Goal: Use online tool/utility: Utilize a website feature to perform a specific function

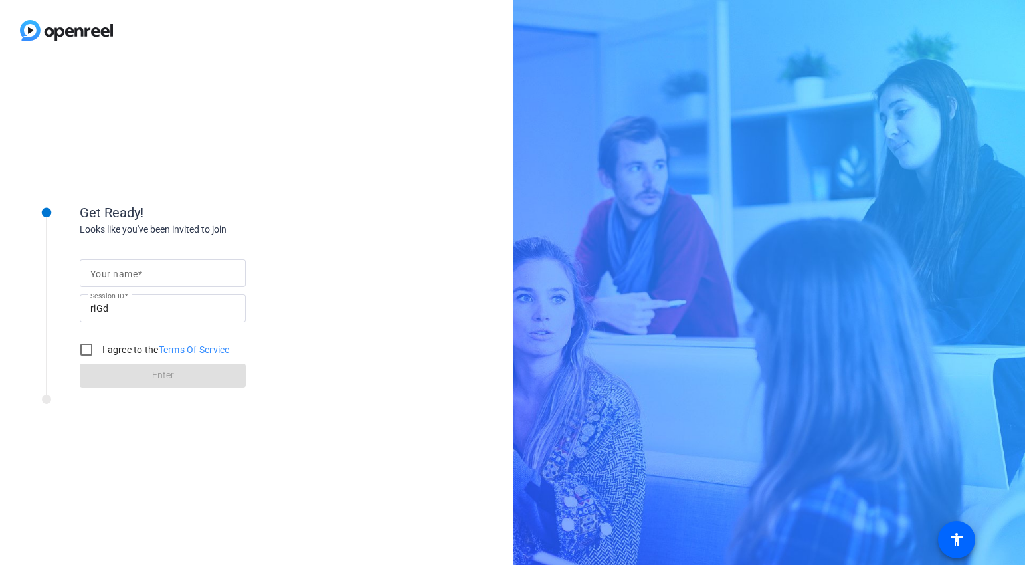
click at [158, 268] on input "Your name" at bounding box center [162, 273] width 145 height 16
type input "[PERSON_NAME]"
click at [86, 355] on input "I agree to the Terms Of Service" at bounding box center [86, 349] width 27 height 27
checkbox input "true"
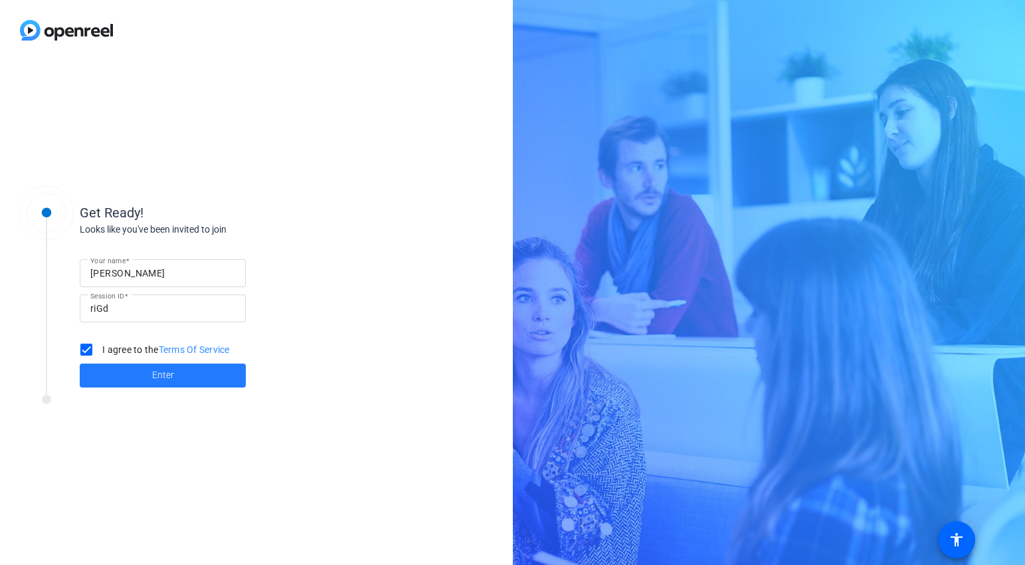
click at [127, 377] on span at bounding box center [163, 375] width 166 height 32
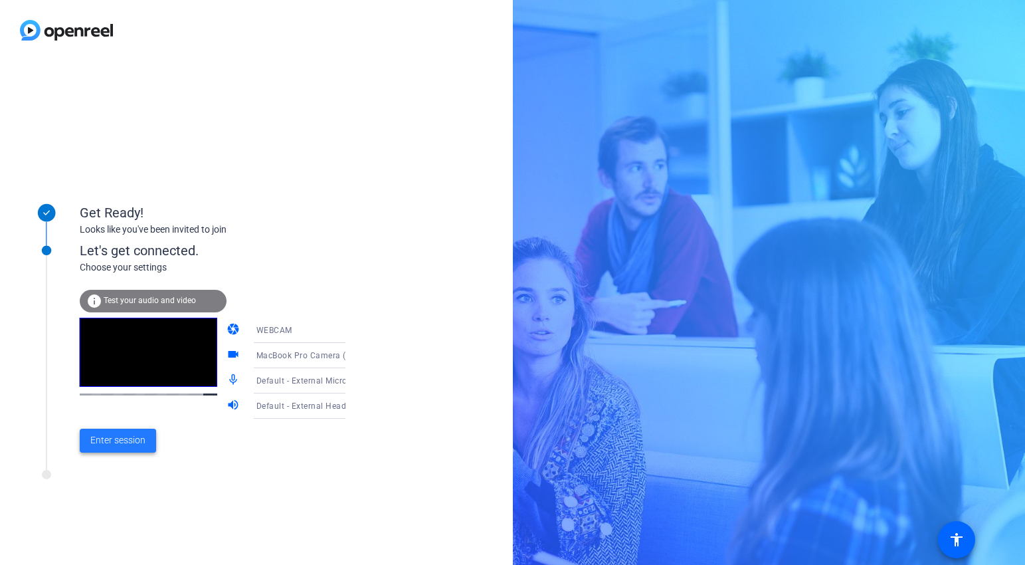
click at [131, 447] on span at bounding box center [118, 441] width 76 height 32
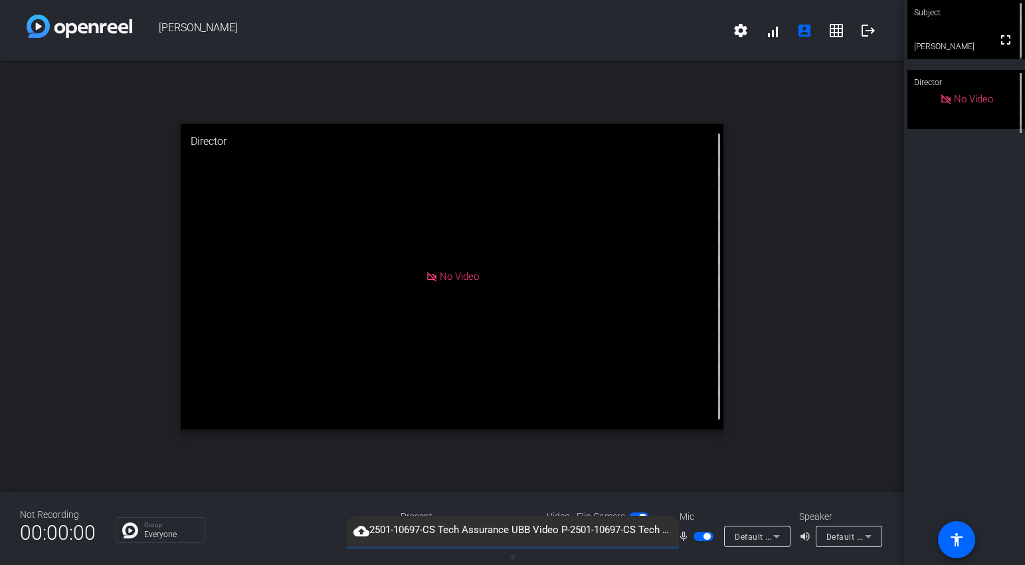
click at [514, 557] on span "▼" at bounding box center [513, 557] width 10 height 12
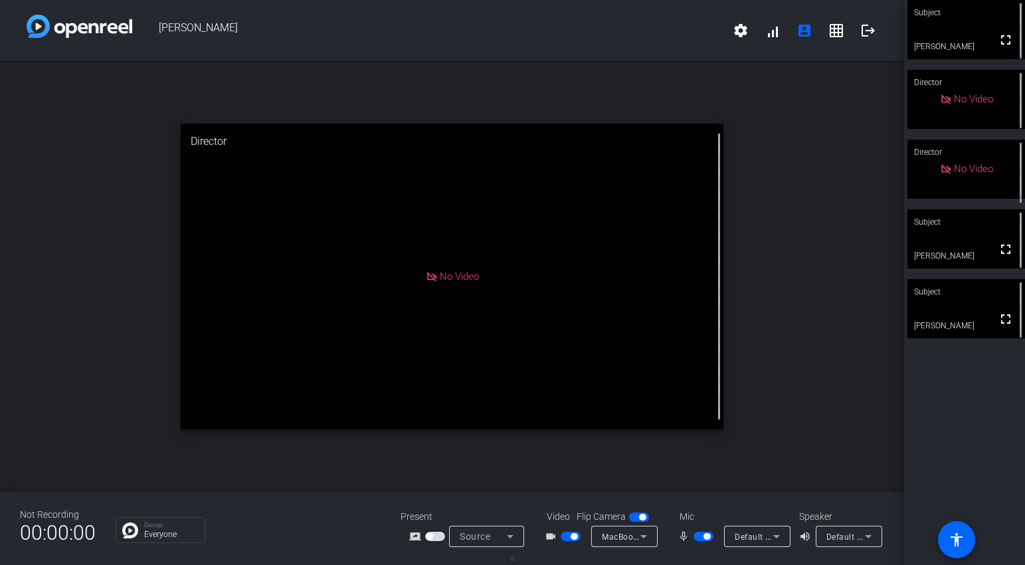
click at [977, 310] on video at bounding box center [966, 308] width 118 height 59
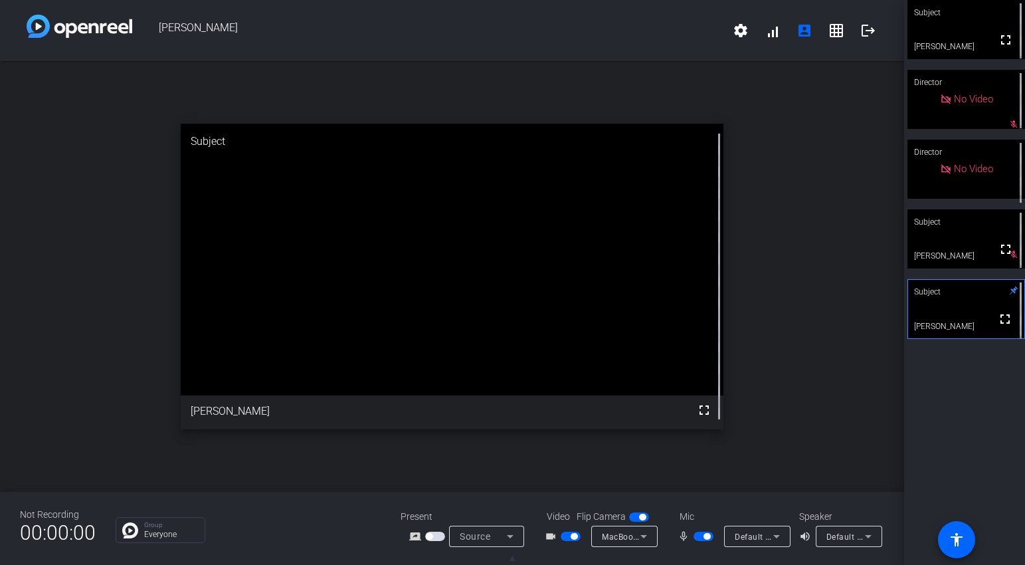
click at [564, 539] on span "button" at bounding box center [571, 535] width 20 height 9
click at [701, 538] on span "button" at bounding box center [704, 535] width 20 height 9
click at [706, 536] on span "button" at bounding box center [704, 535] width 20 height 9
click at [700, 537] on span "button" at bounding box center [704, 535] width 20 height 9
click at [707, 536] on span "button" at bounding box center [704, 535] width 20 height 9
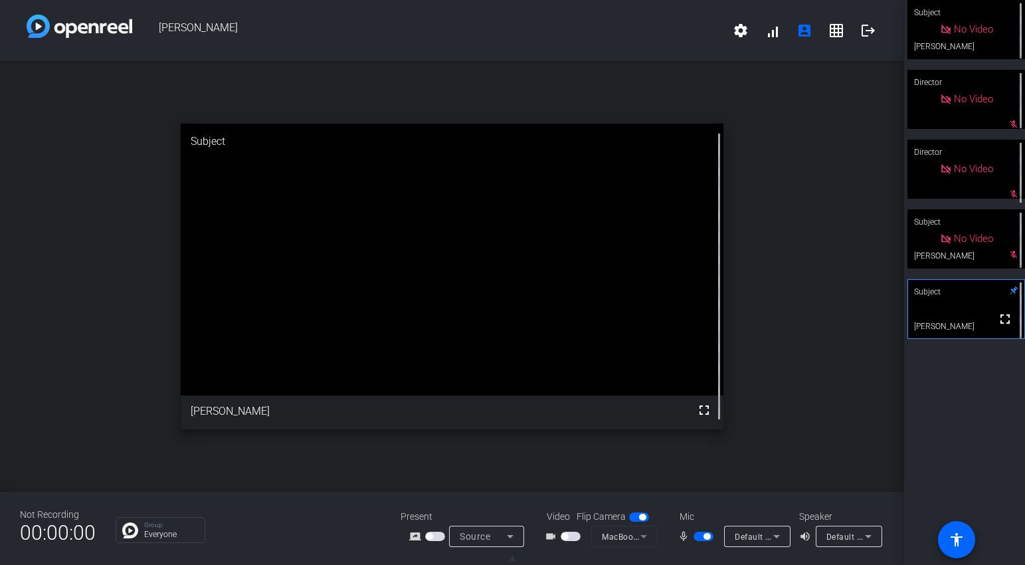
click at [704, 537] on span "button" at bounding box center [707, 536] width 7 height 7
click at [706, 534] on span "button" at bounding box center [704, 535] width 20 height 9
click at [700, 541] on mat-slide-toggle at bounding box center [705, 536] width 23 height 14
click at [700, 537] on span "button" at bounding box center [704, 535] width 20 height 9
click at [708, 537] on span "button" at bounding box center [704, 535] width 20 height 9
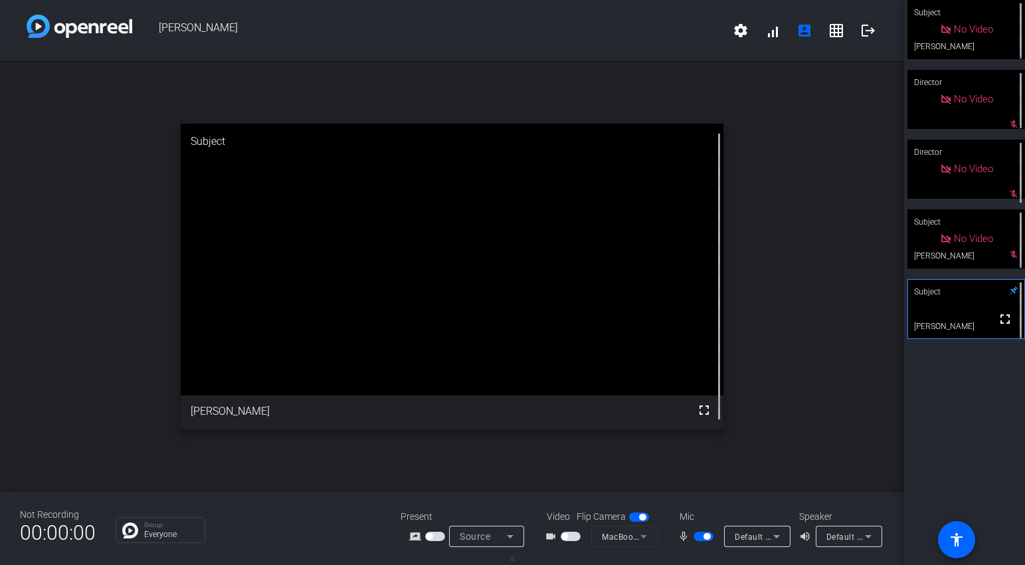
click at [700, 539] on span "button" at bounding box center [704, 535] width 20 height 9
click at [706, 537] on span "button" at bounding box center [704, 535] width 20 height 9
click at [702, 537] on span "button" at bounding box center [704, 535] width 20 height 9
click at [706, 535] on span "button" at bounding box center [704, 535] width 20 height 9
click at [702, 540] on span "button" at bounding box center [704, 535] width 20 height 9
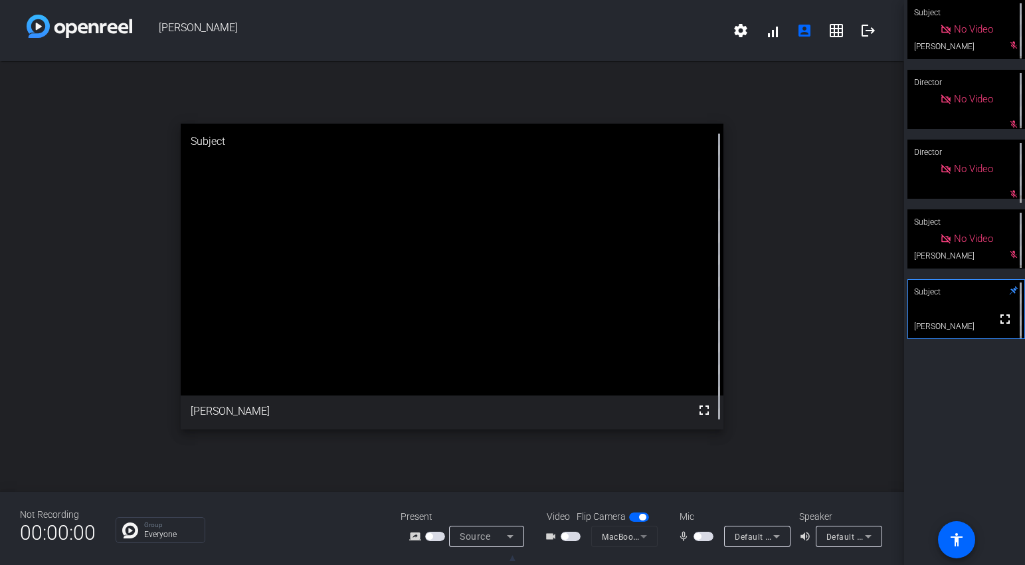
click at [706, 536] on span "button" at bounding box center [704, 535] width 20 height 9
click at [698, 536] on span "button" at bounding box center [704, 535] width 20 height 9
click at [706, 537] on span "button" at bounding box center [704, 535] width 20 height 9
click at [700, 537] on span "button" at bounding box center [704, 535] width 20 height 9
click at [706, 537] on span "button" at bounding box center [704, 535] width 20 height 9
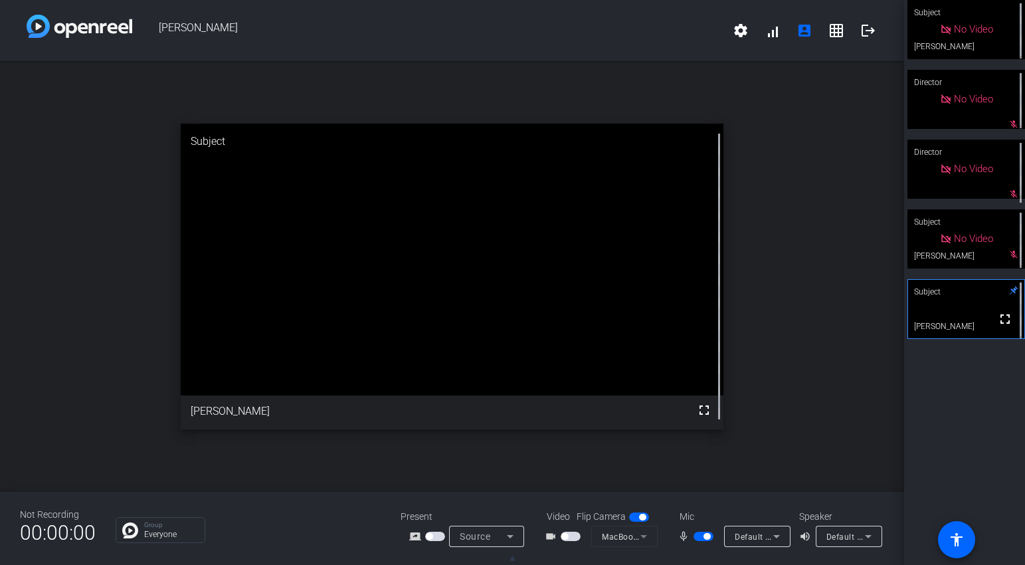
click at [700, 536] on span "button" at bounding box center [704, 535] width 20 height 9
click at [707, 537] on span "button" at bounding box center [704, 535] width 20 height 9
click at [700, 535] on span "button" at bounding box center [704, 535] width 20 height 9
click at [708, 537] on span "button" at bounding box center [704, 535] width 20 height 9
click at [696, 538] on span "button" at bounding box center [704, 535] width 20 height 9
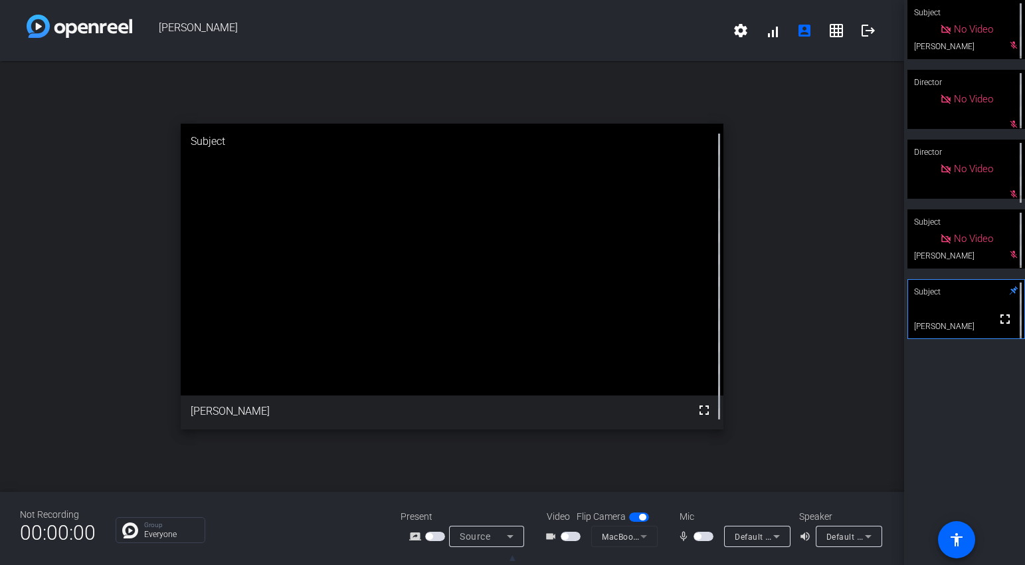
click at [702, 536] on span "button" at bounding box center [704, 535] width 20 height 9
click at [707, 534] on span "button" at bounding box center [704, 535] width 20 height 9
click at [698, 537] on span "button" at bounding box center [704, 535] width 20 height 9
click at [708, 537] on span "button" at bounding box center [704, 535] width 20 height 9
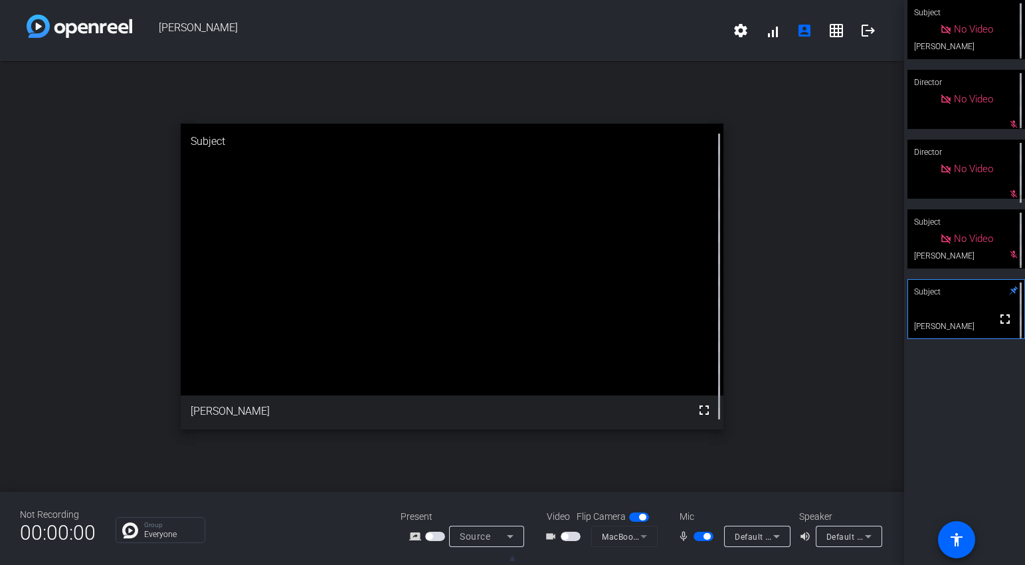
click at [700, 537] on span "button" at bounding box center [704, 535] width 20 height 9
click at [706, 537] on span "button" at bounding box center [704, 535] width 20 height 9
click at [697, 537] on span "button" at bounding box center [704, 535] width 20 height 9
click at [706, 537] on span "button" at bounding box center [704, 535] width 20 height 9
click at [699, 536] on span "button" at bounding box center [704, 535] width 20 height 9
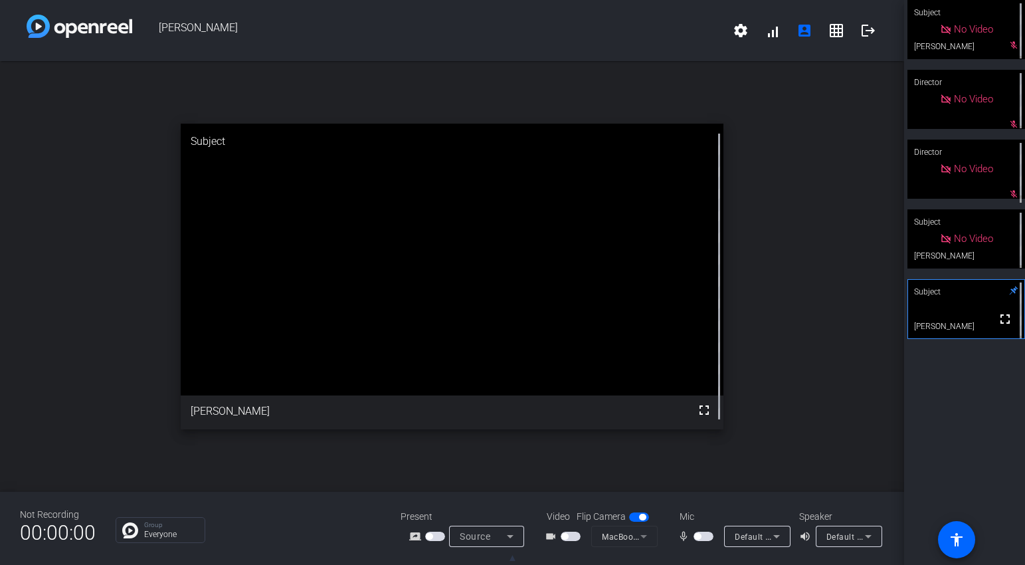
click at [706, 535] on span "button" at bounding box center [704, 535] width 20 height 9
click at [577, 537] on span "button" at bounding box center [571, 535] width 20 height 9
